Goal: Task Accomplishment & Management: Manage account settings

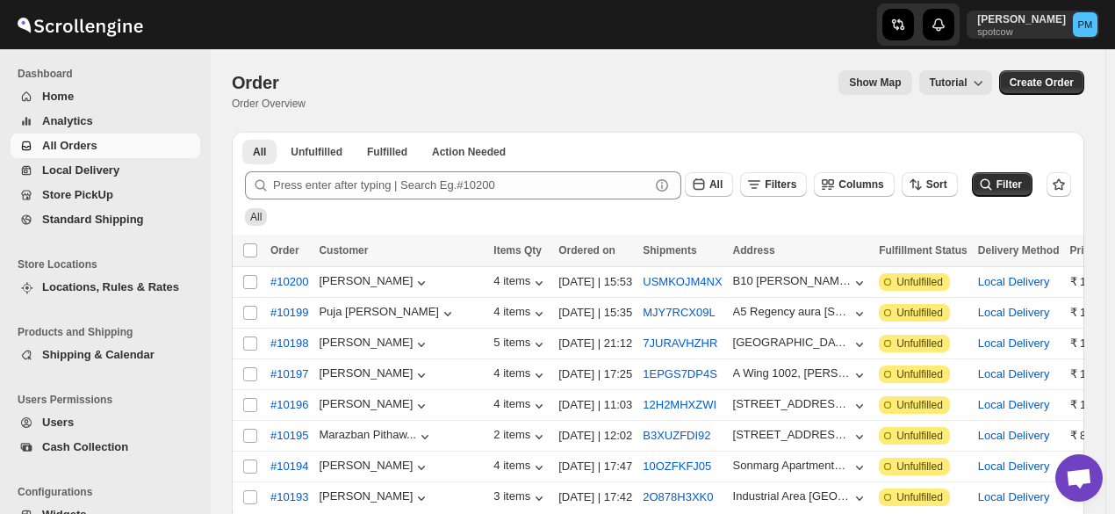
click at [83, 143] on span "All Orders" at bounding box center [69, 145] width 55 height 13
click at [79, 92] on span "Home" at bounding box center [119, 97] width 155 height 18
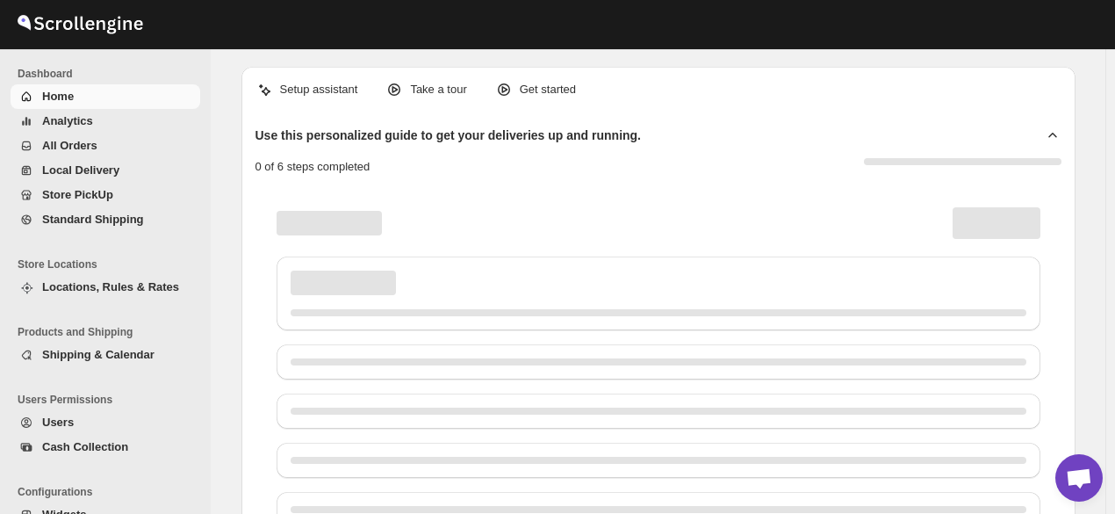
click at [87, 145] on span "All Orders" at bounding box center [69, 145] width 55 height 13
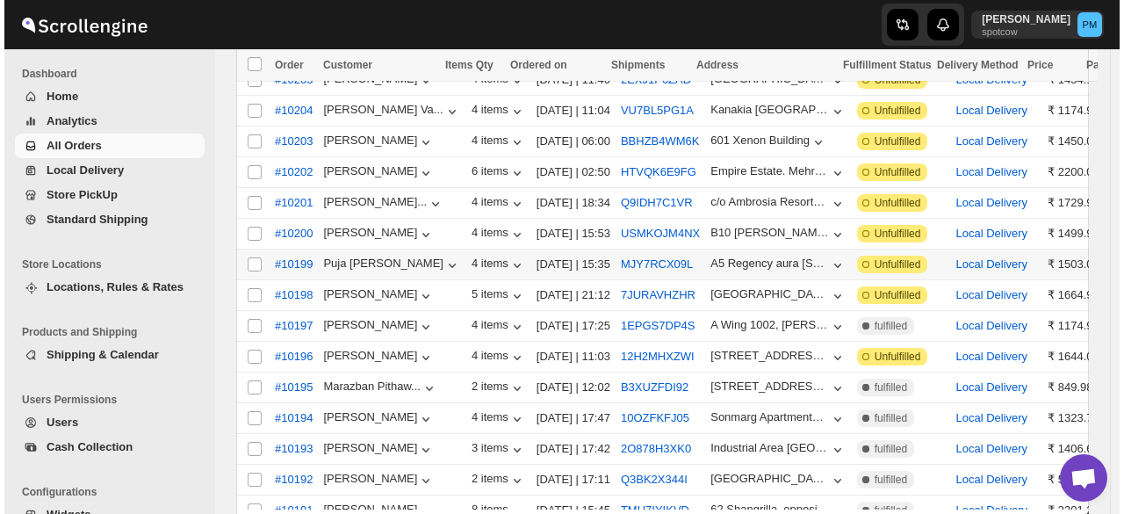
scroll to position [351, 0]
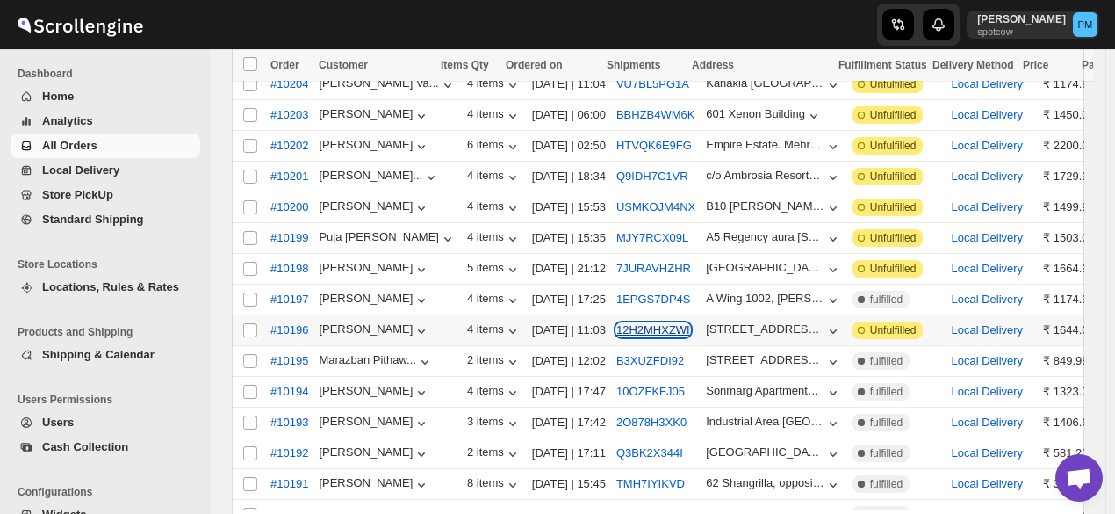
click at [650, 323] on button "12H2MHXZWI" at bounding box center [653, 329] width 74 height 13
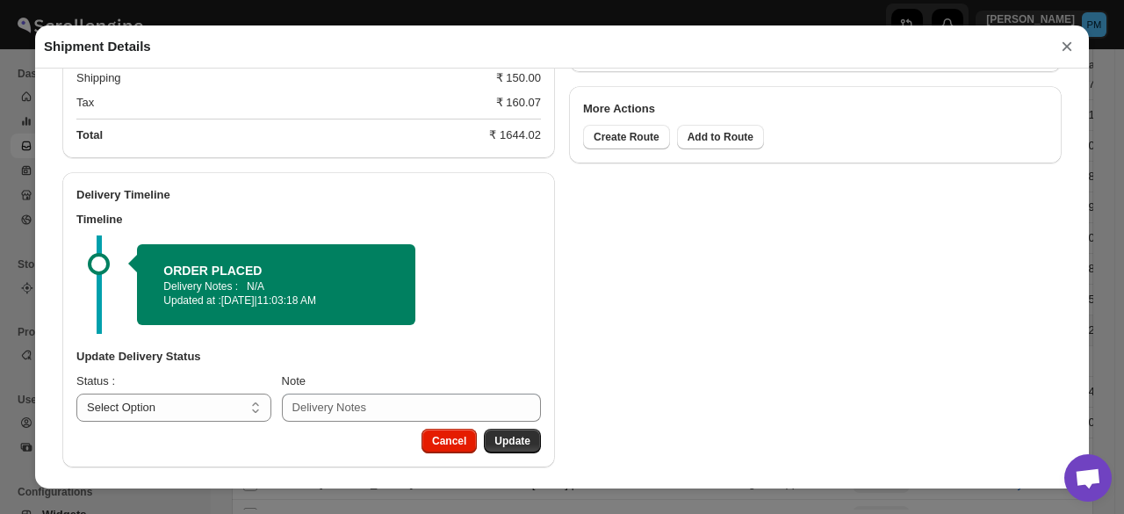
scroll to position [918, 0]
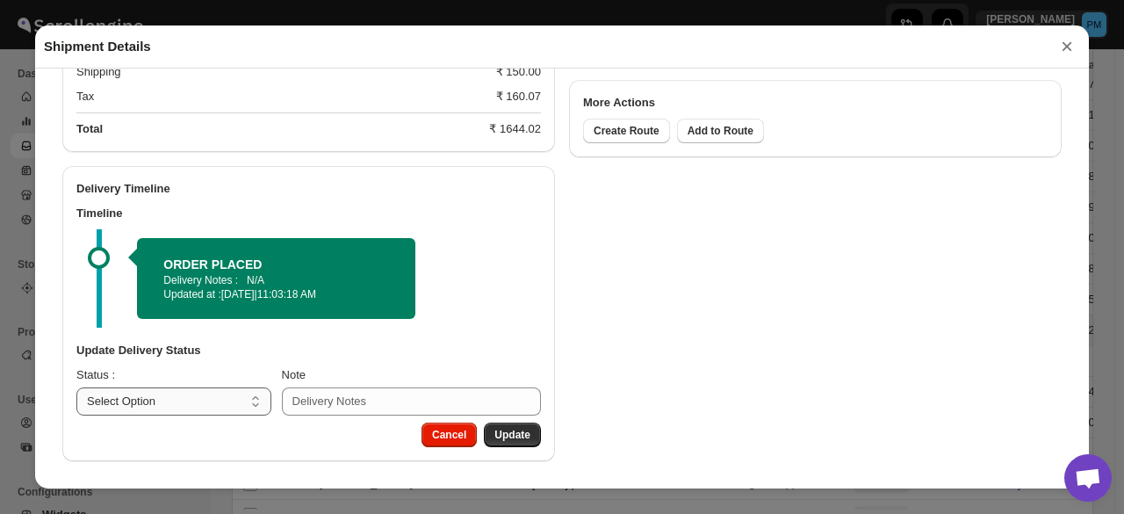
click at [202, 401] on select "Select Option PICKED UP OUT FOR DELIVERY RESCHEDULE DELIVERED CANCELLED" at bounding box center [173, 401] width 195 height 28
select select "PICKED_UP"
click at [76, 387] on select "Select Option PICKED UP OUT FOR DELIVERY RESCHEDULE DELIVERED CANCELLED" at bounding box center [173, 401] width 195 height 28
click at [487, 428] on button "Pick Products" at bounding box center [495, 434] width 91 height 25
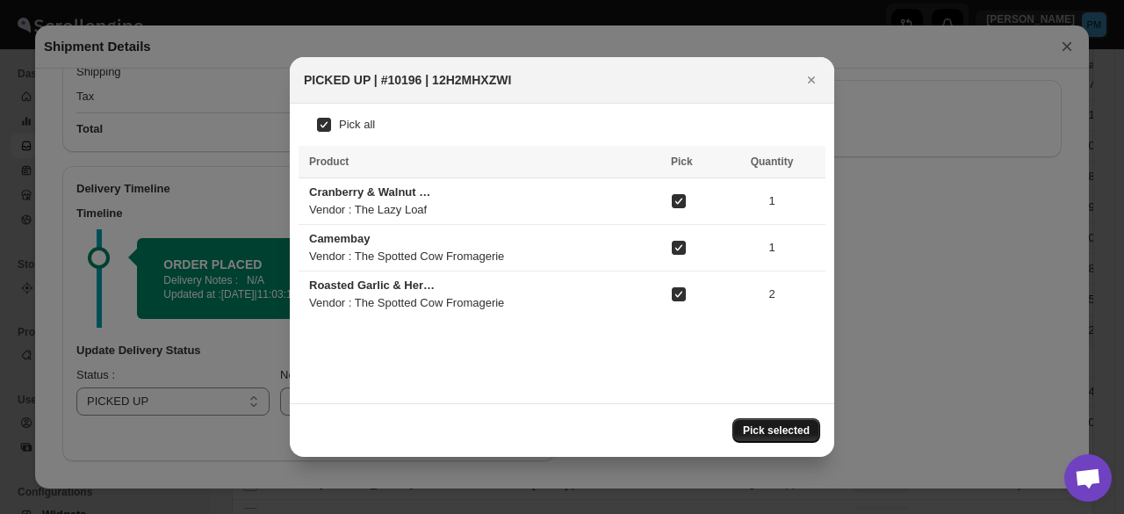
click at [779, 431] on span "Pick selected" at bounding box center [776, 430] width 67 height 14
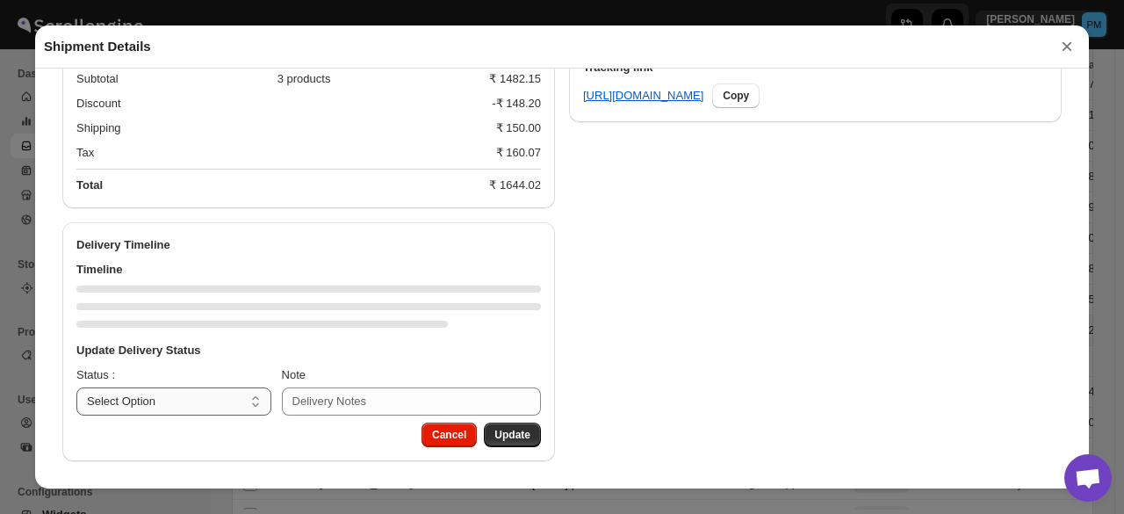
scroll to position [862, 0]
click at [221, 401] on select "Select Option PICKED UP OUT FOR DELIVERY RESCHEDULE DELIVERED CANCELLED" at bounding box center [173, 401] width 195 height 28
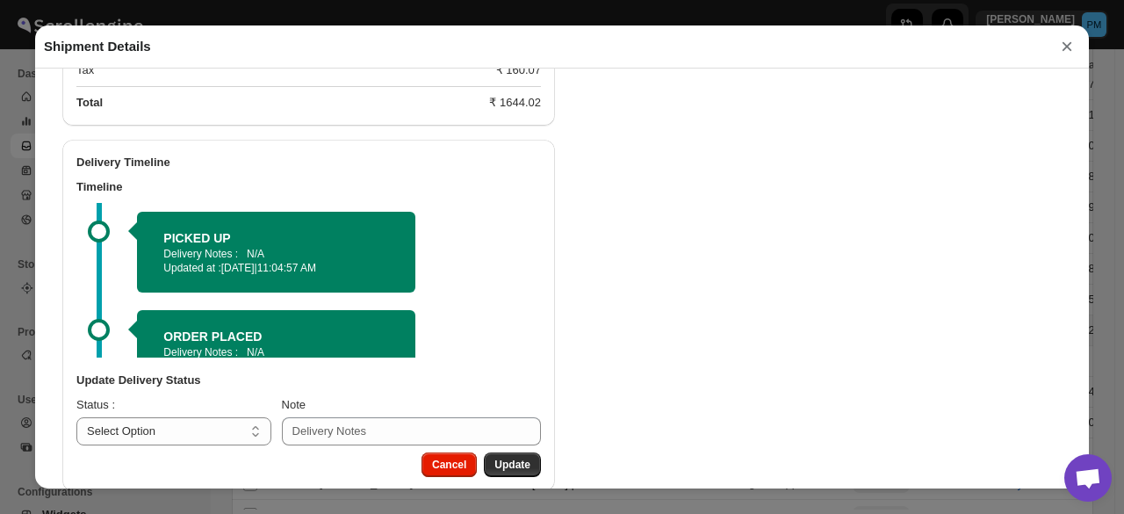
scroll to position [974, 0]
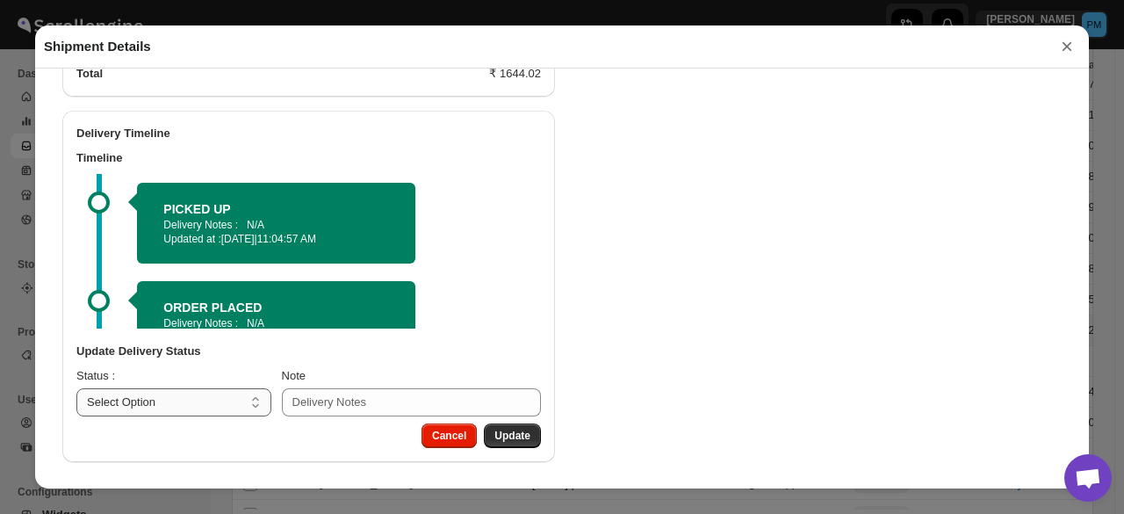
drag, startPoint x: 188, startPoint y: 408, endPoint x: 191, endPoint y: 396, distance: 12.8
click at [188, 408] on select "Select Option PICKED UP OUT FOR DELIVERY RESCHEDULE DELIVERED CANCELLED" at bounding box center [173, 402] width 195 height 28
select select "OUT_FOR_DELIVERY"
click at [76, 388] on select "Select Option PICKED UP OUT FOR DELIVERY RESCHEDULE DELIVERED CANCELLED" at bounding box center [173, 402] width 195 height 28
click at [523, 428] on span "Update" at bounding box center [512, 435] width 36 height 14
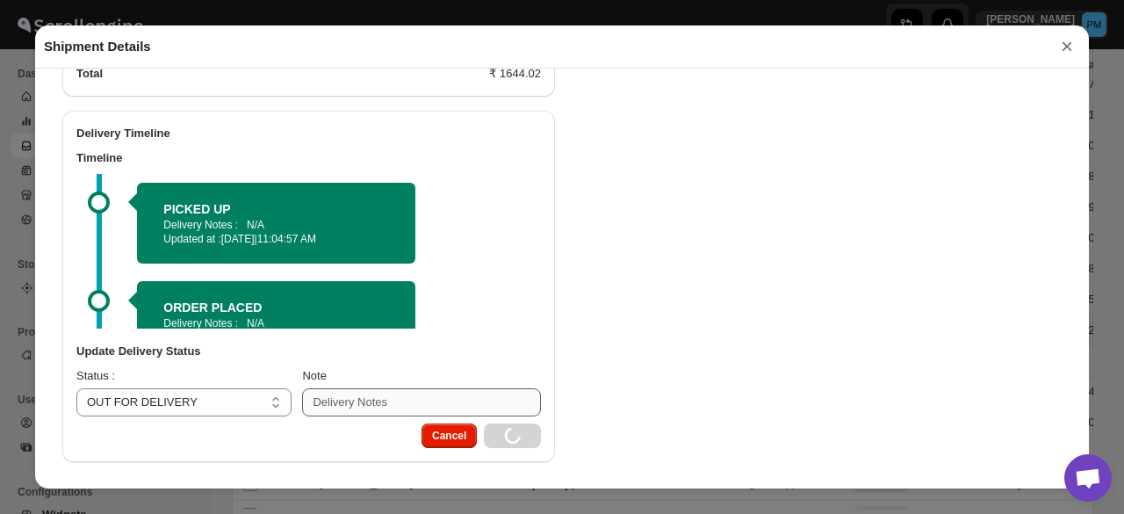
select select
click at [1072, 53] on button "×" at bounding box center [1067, 46] width 26 height 25
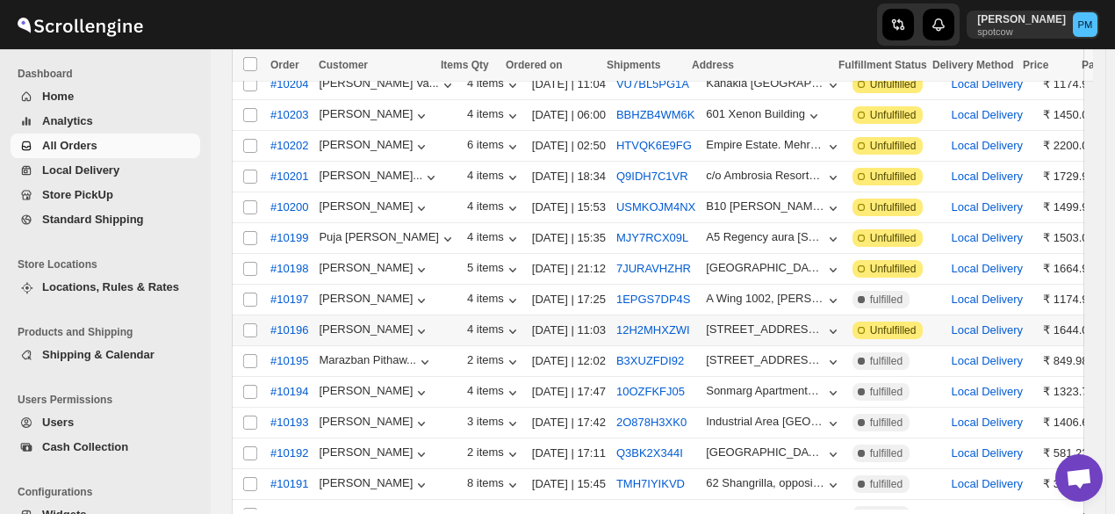
click at [86, 147] on span "All Orders" at bounding box center [69, 145] width 55 height 13
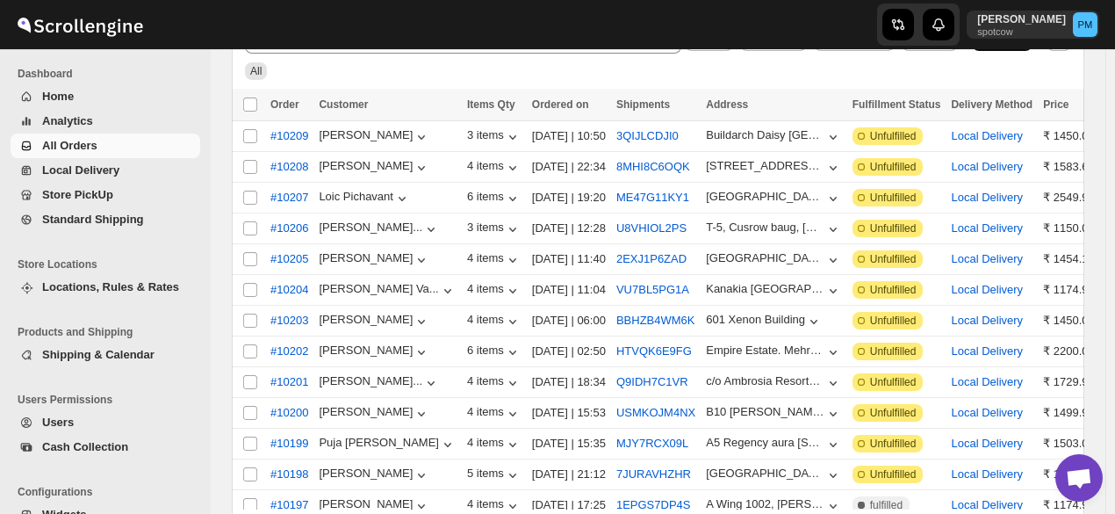
scroll to position [0, 0]
